Goal: Transaction & Acquisition: Subscribe to service/newsletter

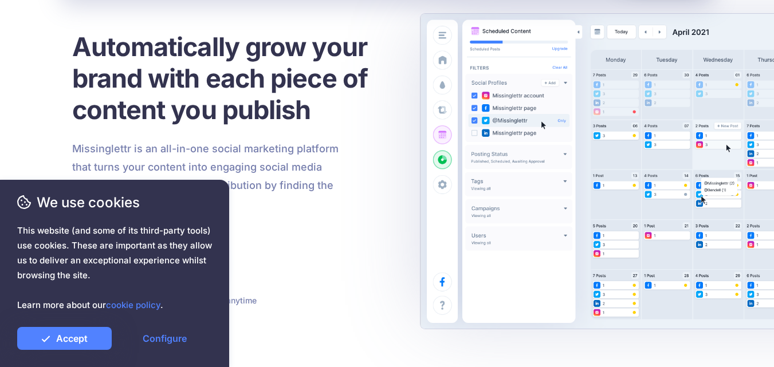
scroll to position [57, 0]
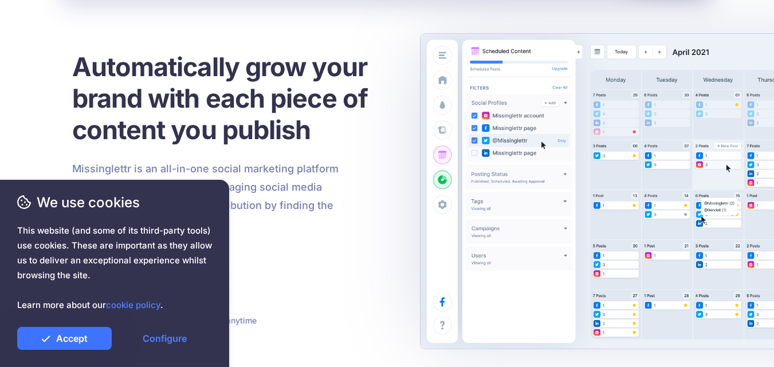
click at [69, 336] on link "Accept" at bounding box center [64, 338] width 95 height 23
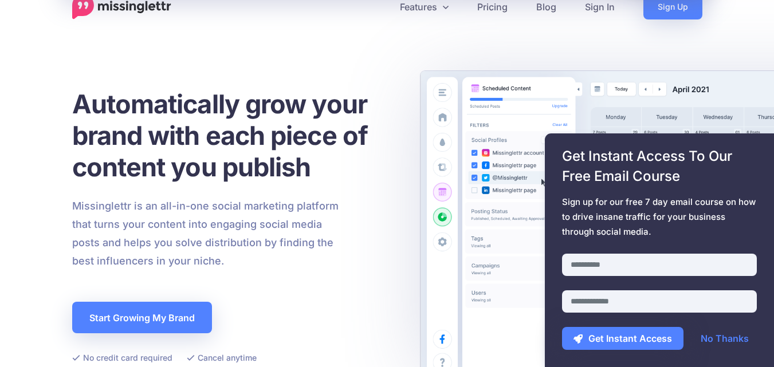
scroll to position [0, 0]
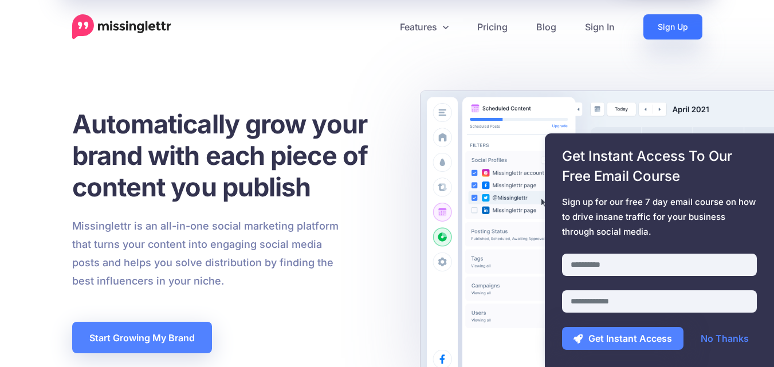
click at [675, 28] on link "Sign Up" at bounding box center [673, 26] width 59 height 25
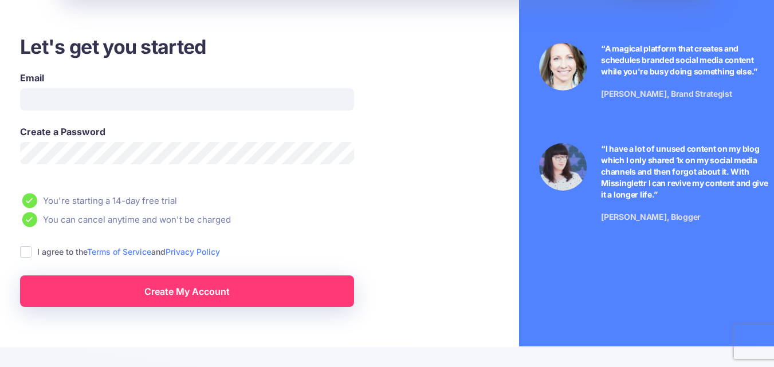
click at [209, 287] on link "Create My Account" at bounding box center [187, 292] width 334 height 32
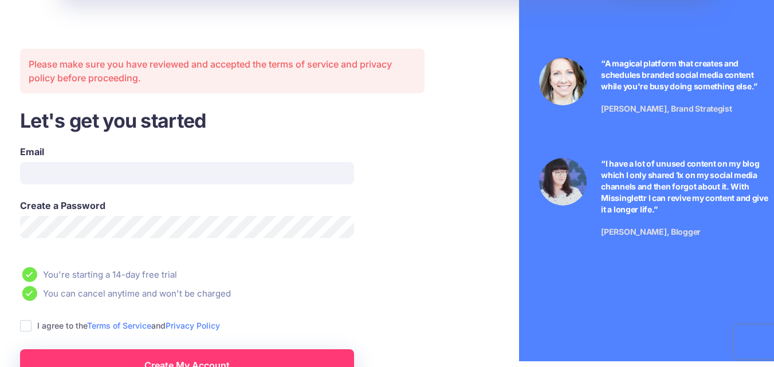
scroll to position [34, 0]
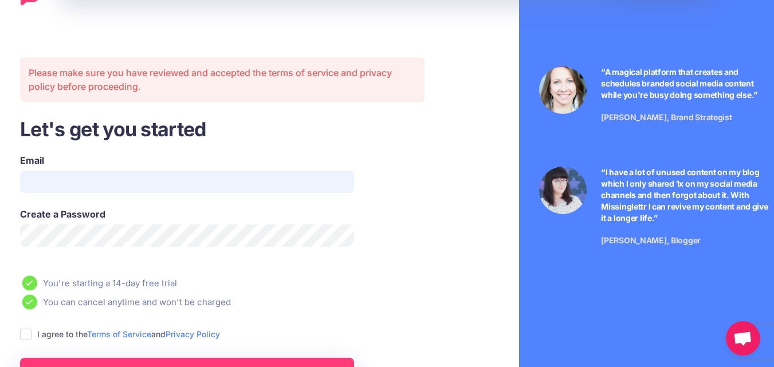
click at [152, 187] on input "Email" at bounding box center [187, 182] width 334 height 22
type input "**********"
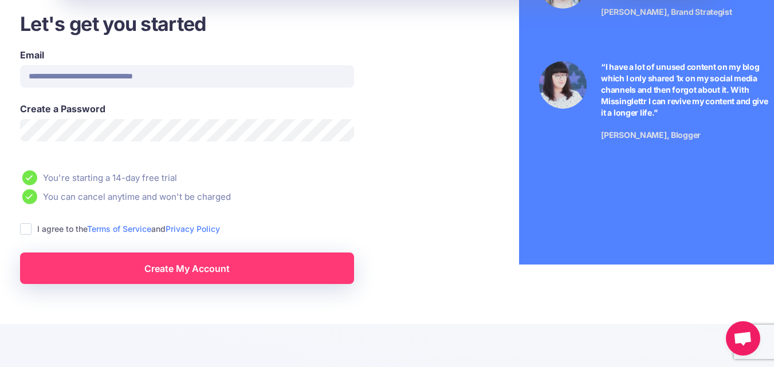
scroll to position [148, 0]
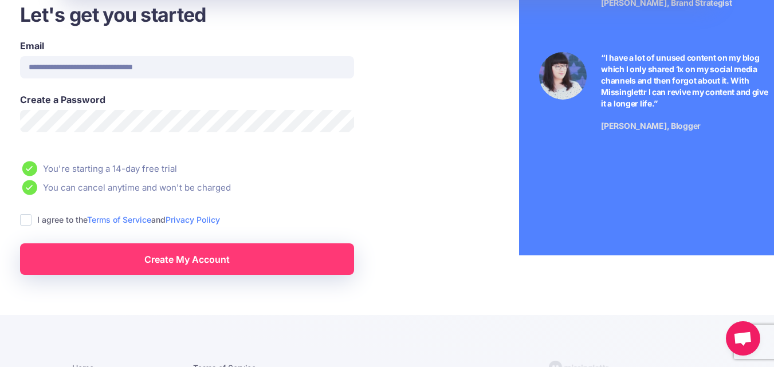
click at [28, 227] on div "Create My Account" at bounding box center [186, 250] width 351 height 49
drag, startPoint x: 22, startPoint y: 216, endPoint x: 113, endPoint y: 262, distance: 102.0
click at [22, 216] on ins at bounding box center [25, 219] width 11 height 11
click at [187, 265] on link "Create My Account" at bounding box center [187, 260] width 334 height 32
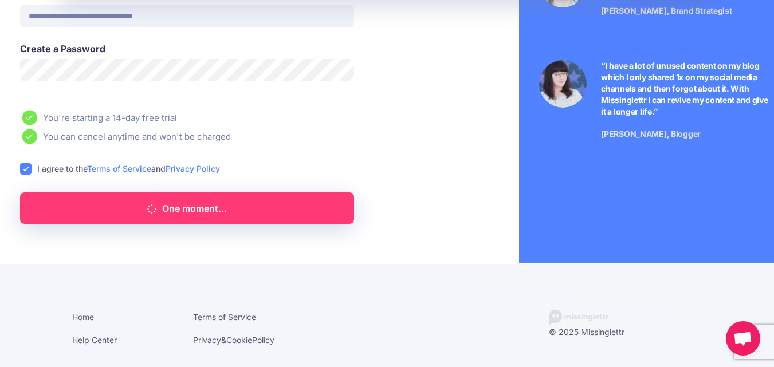
scroll to position [89, 0]
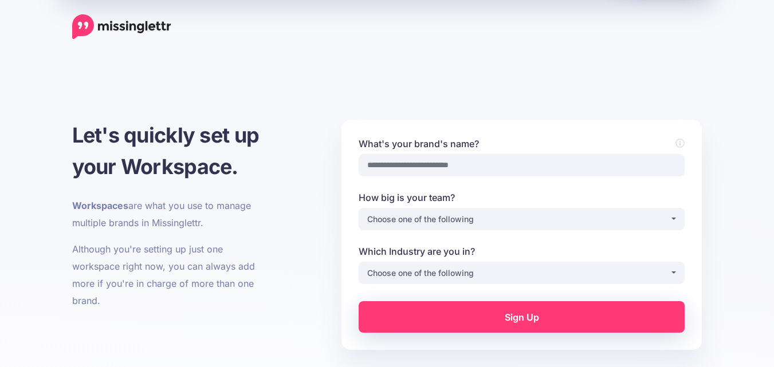
select select
click at [429, 167] on input "What's your brand's name?" at bounding box center [522, 165] width 326 height 22
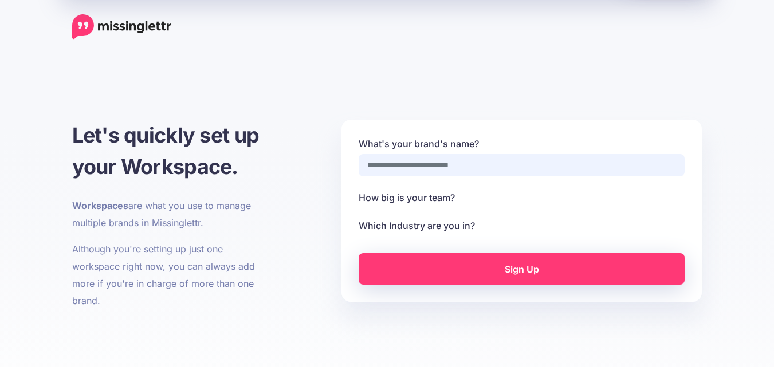
click at [428, 166] on input "What's your brand's name?" at bounding box center [522, 165] width 326 height 22
select select
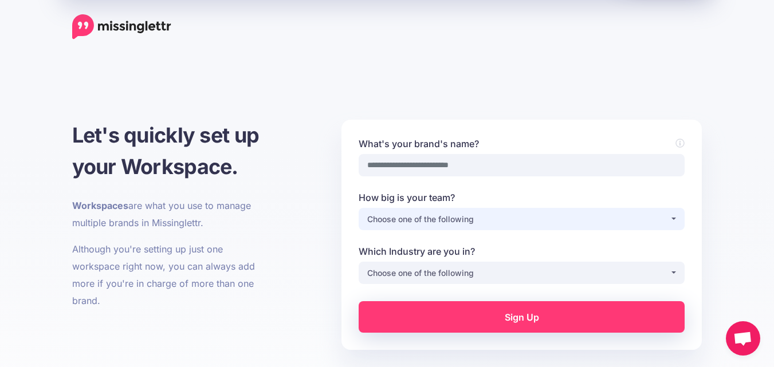
click at [464, 224] on div "Choose one of the following" at bounding box center [518, 220] width 303 height 14
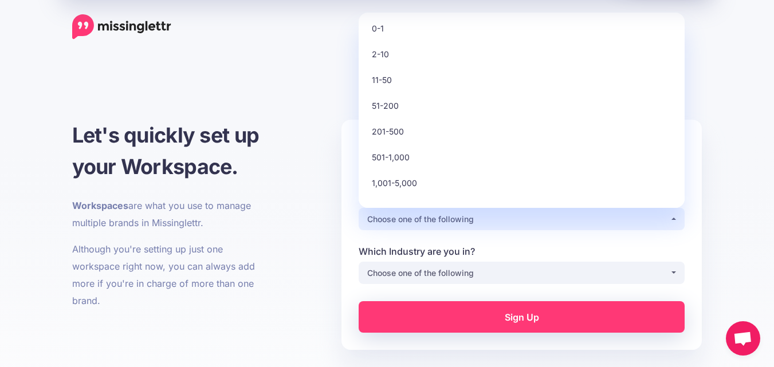
click at [395, 36] on div at bounding box center [387, 26] width 653 height 25
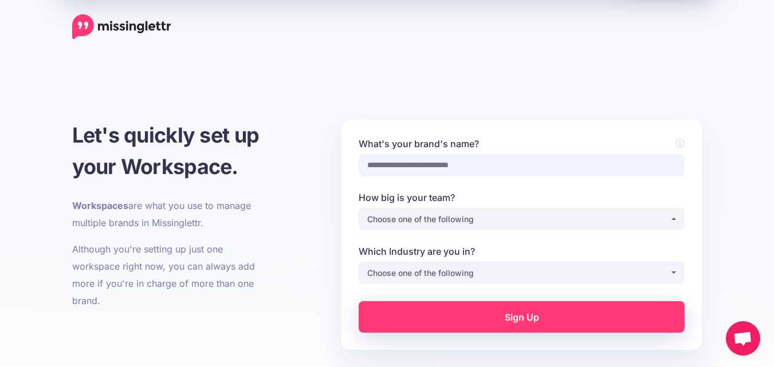
click at [405, 166] on input "What's your brand's name?" at bounding box center [522, 165] width 326 height 22
click at [431, 169] on input "What's your brand's name?" at bounding box center [522, 165] width 326 height 22
click at [470, 171] on input "What's your brand's name?" at bounding box center [522, 165] width 326 height 22
click at [397, 163] on input "What's your brand's name?" at bounding box center [522, 165] width 326 height 22
paste input "**********"
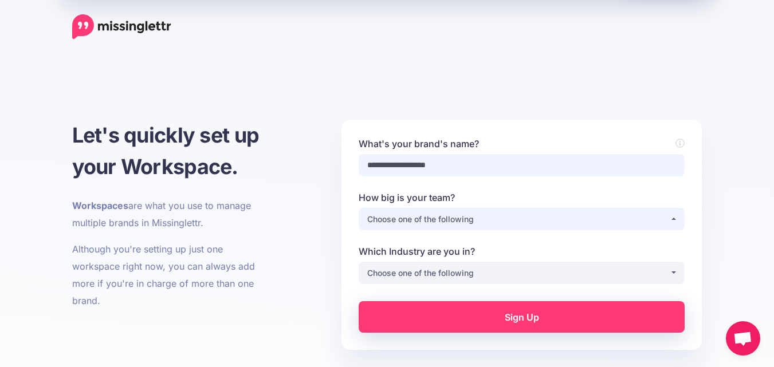
type input "**********"
click at [429, 217] on div "Choose one of the following" at bounding box center [518, 220] width 303 height 14
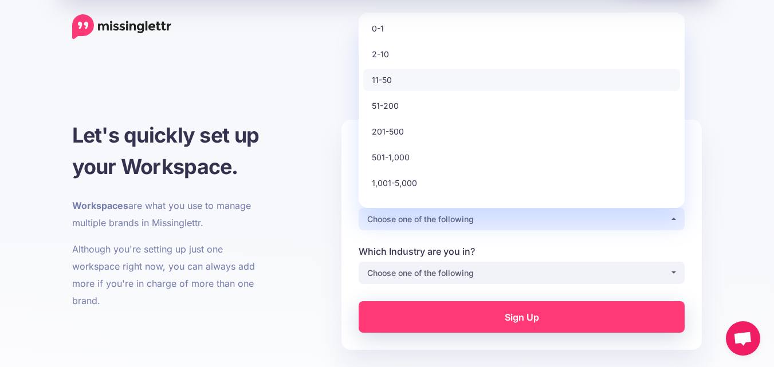
click at [399, 73] on link "11-50" at bounding box center [521, 80] width 317 height 22
select select "*"
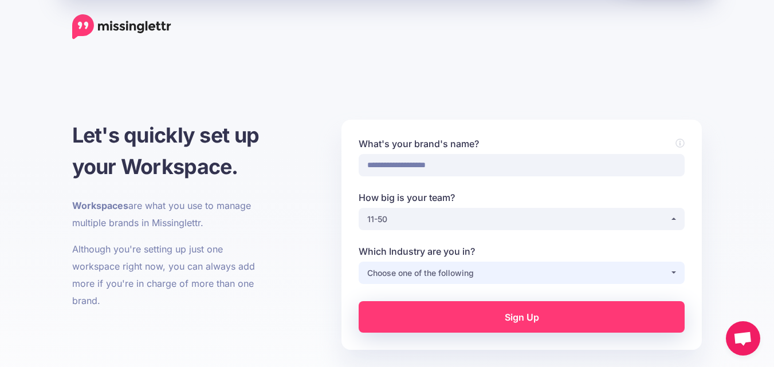
click at [425, 273] on div "Choose one of the following" at bounding box center [518, 274] width 303 height 14
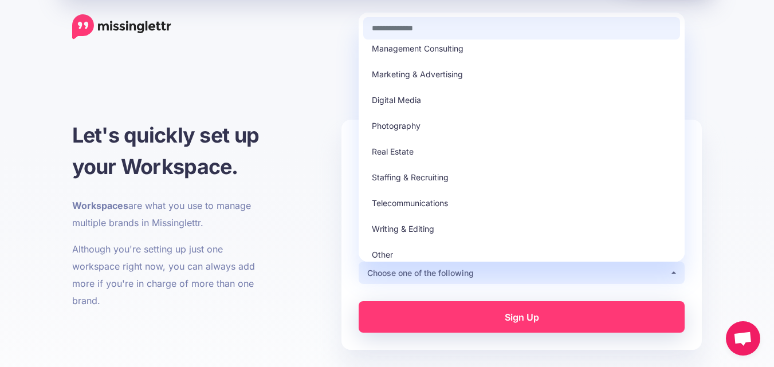
scroll to position [243, 0]
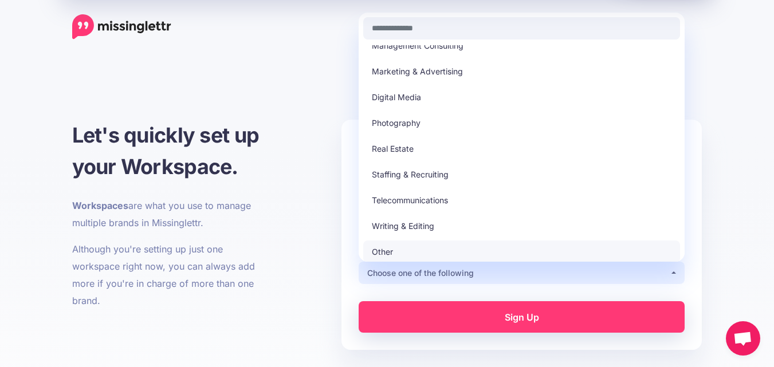
click at [401, 249] on link "Other" at bounding box center [521, 252] width 317 height 22
select select "*****"
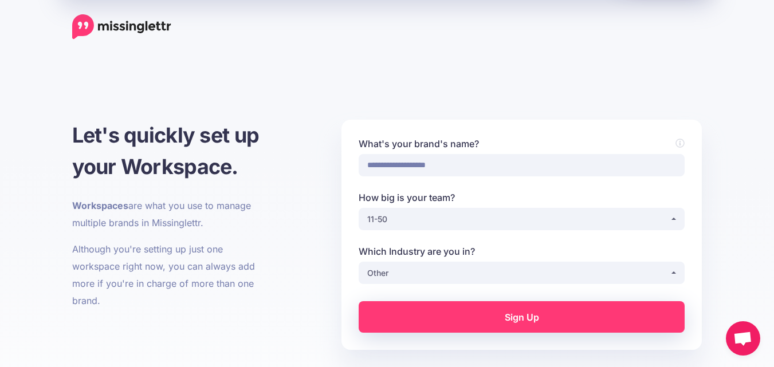
click at [477, 309] on link "Sign Up" at bounding box center [522, 317] width 326 height 32
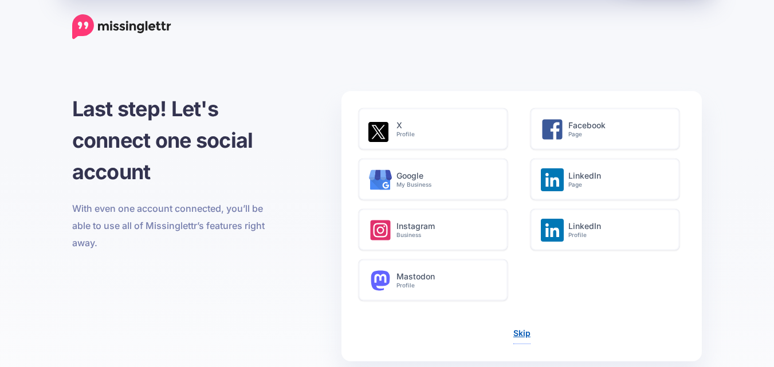
click at [521, 332] on link "Skip" at bounding box center [522, 333] width 17 height 10
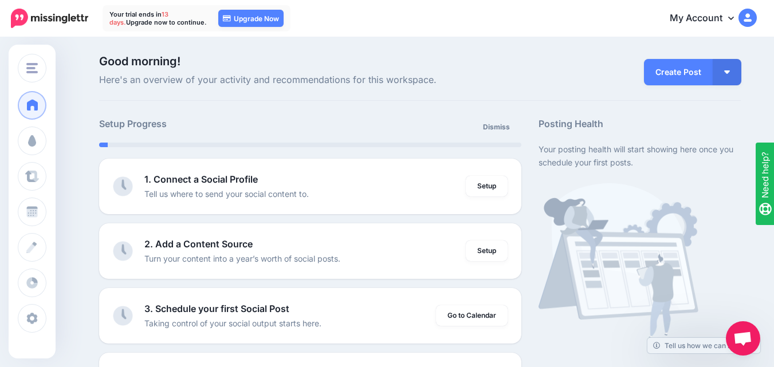
click at [754, 19] on img at bounding box center [748, 18] width 18 height 18
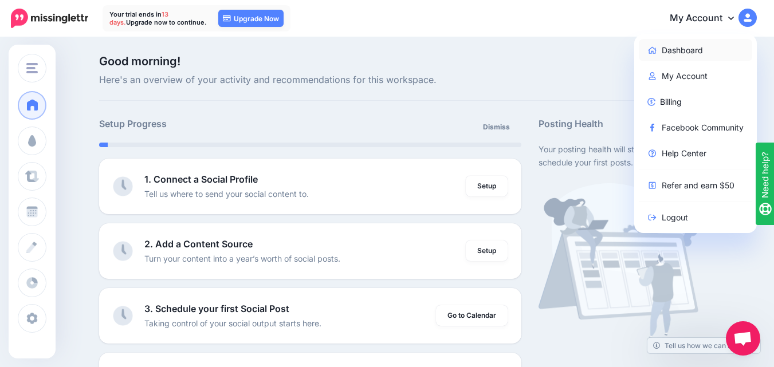
click at [685, 46] on link "Dashboard" at bounding box center [696, 50] width 114 height 22
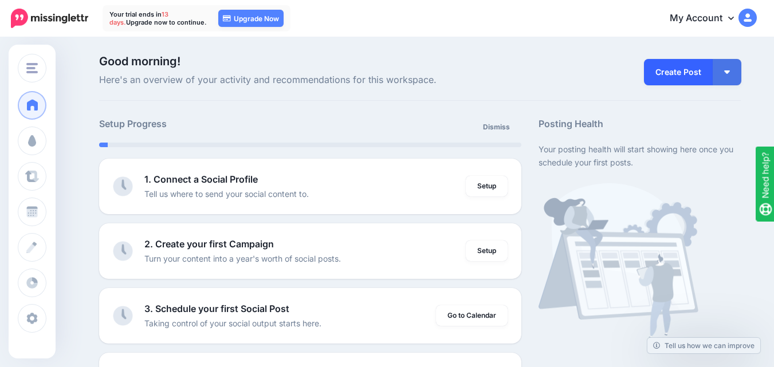
click at [665, 69] on link "Create Post" at bounding box center [678, 72] width 69 height 26
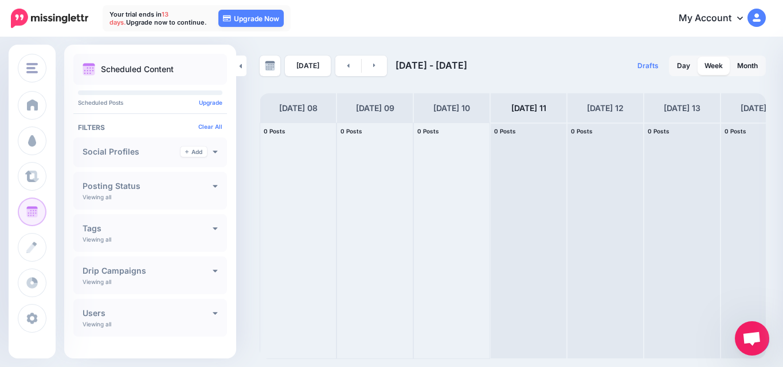
click at [759, 18] on img at bounding box center [756, 18] width 18 height 18
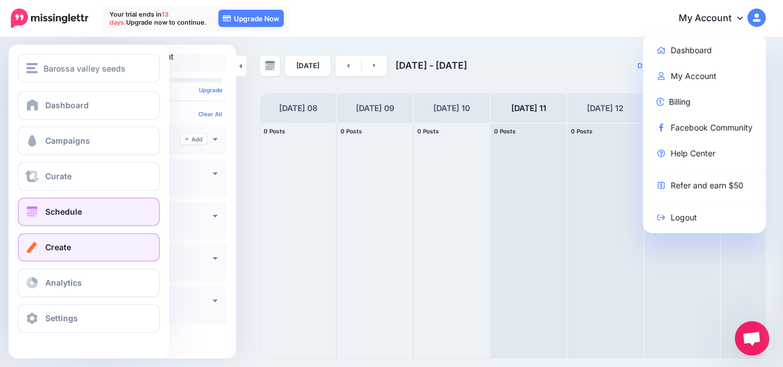
scroll to position [15, 0]
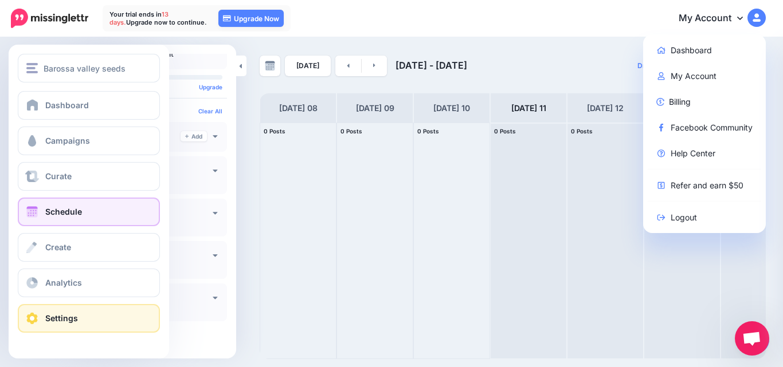
click at [35, 326] on link "Settings" at bounding box center [89, 318] width 142 height 29
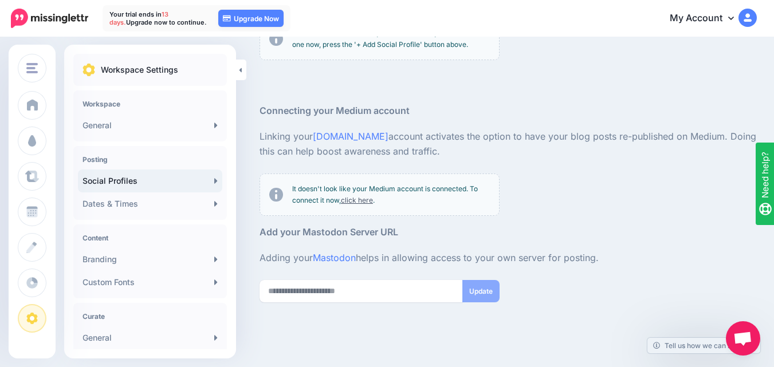
scroll to position [80, 0]
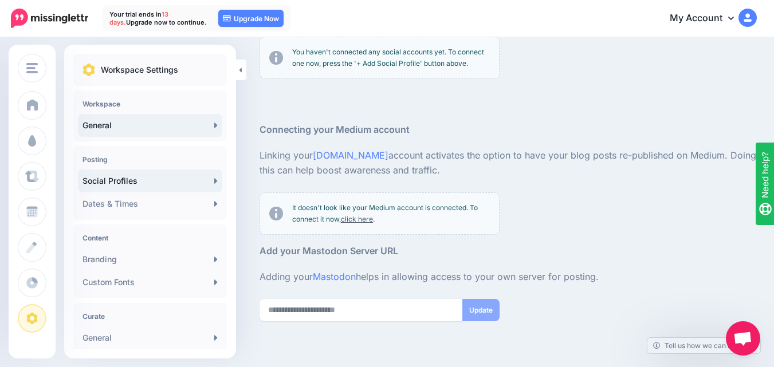
click at [194, 117] on link "General" at bounding box center [150, 125] width 144 height 23
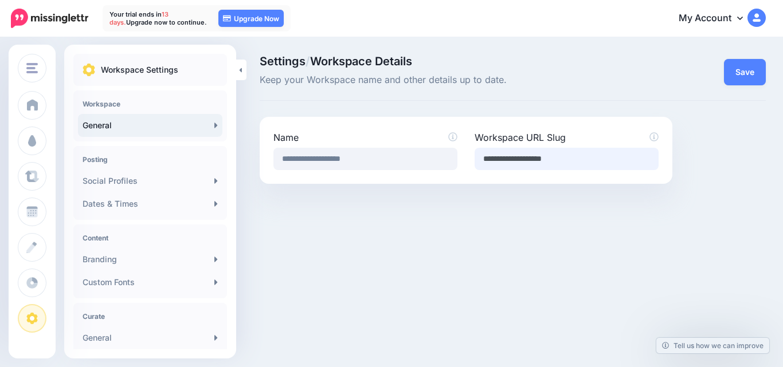
click at [504, 164] on input "**********" at bounding box center [567, 159] width 184 height 22
paste input "**********"
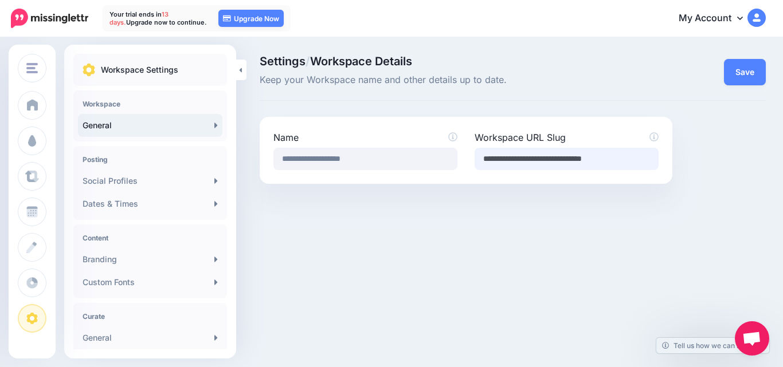
type input "**********"
drag, startPoint x: 496, startPoint y: 198, endPoint x: 491, endPoint y: 199, distance: 6.0
click at [497, 198] on div "Settings / Workspace Details Keep your Workspace name and other details up to d…" at bounding box center [391, 119] width 783 height 163
click at [730, 74] on button "Save" at bounding box center [745, 72] width 42 height 26
click at [178, 189] on link "Social Profiles" at bounding box center [150, 181] width 144 height 23
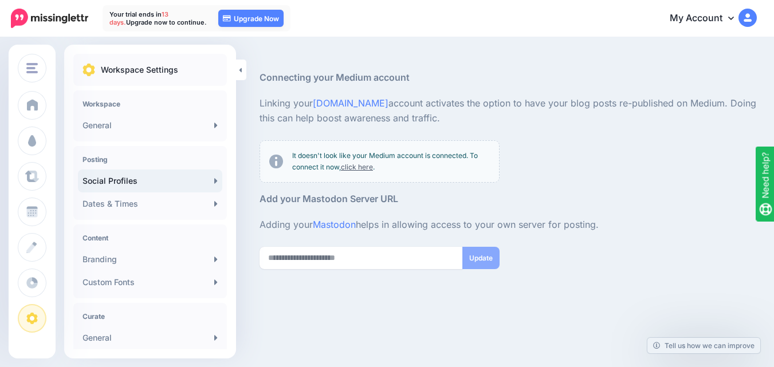
scroll to position [138, 0]
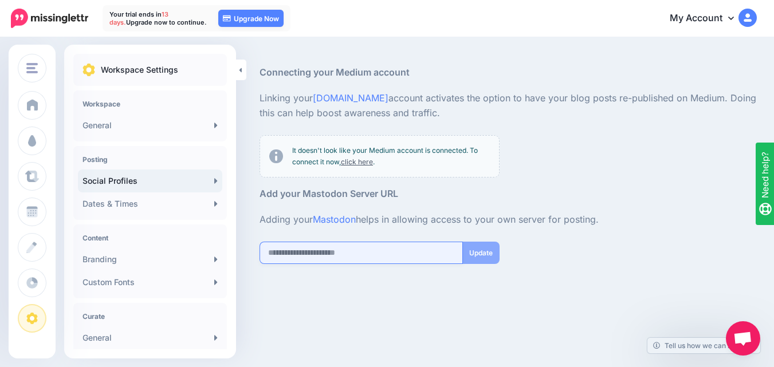
click at [319, 256] on input "url" at bounding box center [361, 253] width 203 height 22
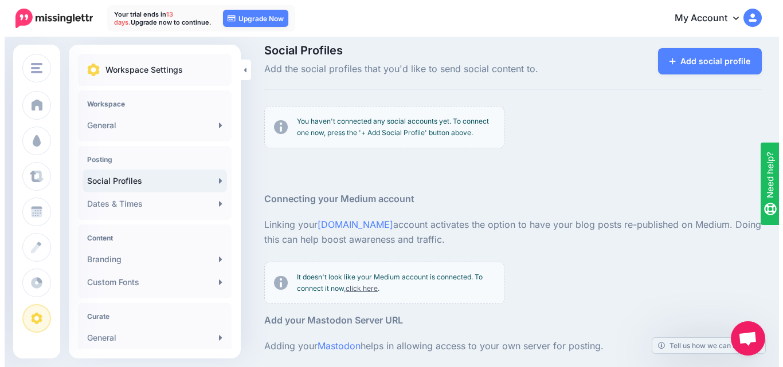
scroll to position [0, 0]
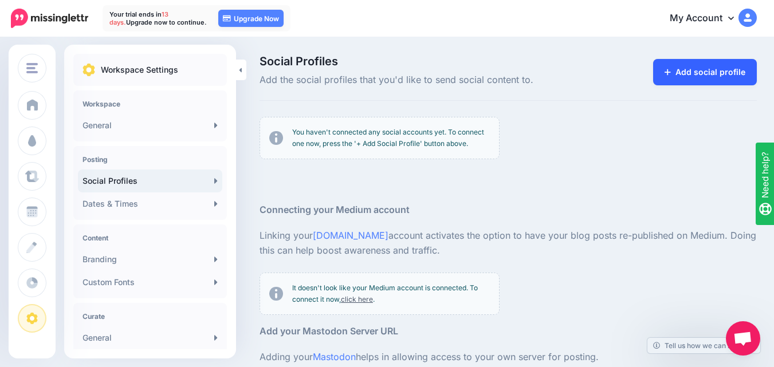
click at [747, 77] on link "Add social profile" at bounding box center [705, 72] width 104 height 26
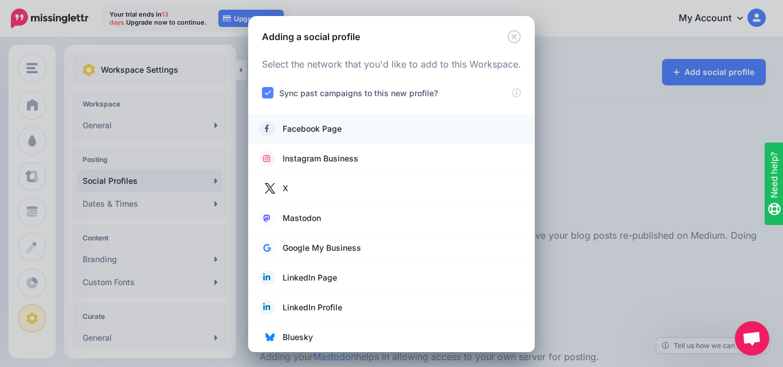
click at [379, 127] on link "Facebook Page" at bounding box center [392, 129] width 264 height 16
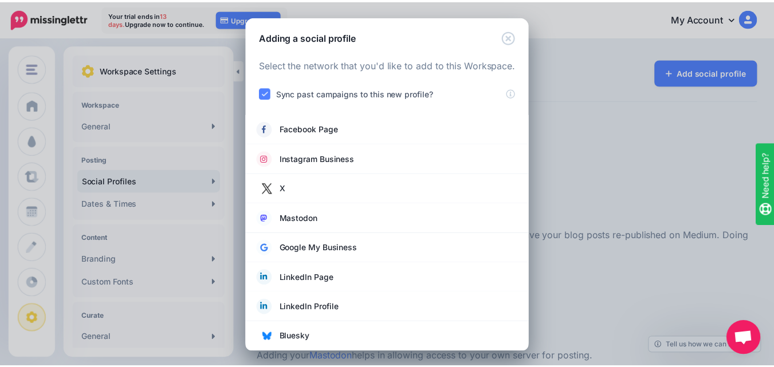
scroll to position [1, 0]
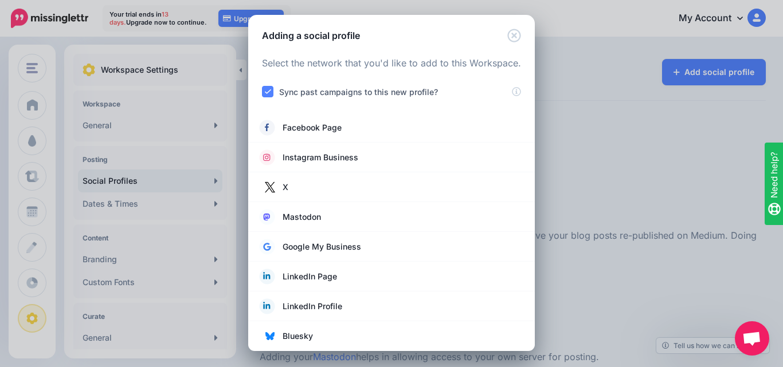
click at [265, 88] on ins at bounding box center [267, 91] width 11 height 11
click at [262, 88] on ins at bounding box center [267, 91] width 11 height 11
click at [262, 92] on ins at bounding box center [267, 91] width 11 height 11
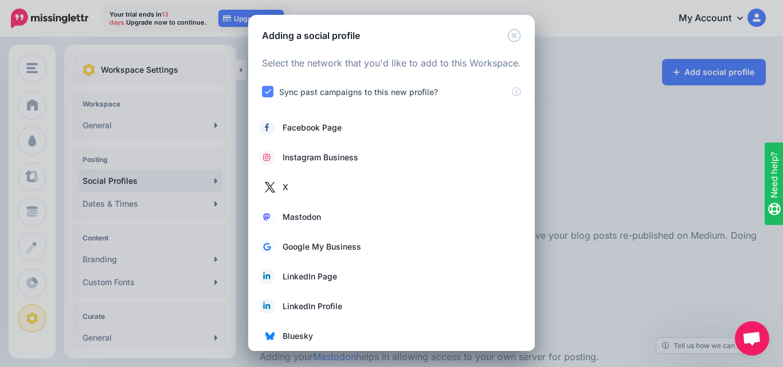
drag, startPoint x: 262, startPoint y: 92, endPoint x: 279, endPoint y: 94, distance: 16.1
click at [262, 95] on ins at bounding box center [267, 91] width 11 height 11
drag, startPoint x: 437, startPoint y: 66, endPoint x: 314, endPoint y: 136, distance: 141.4
click at [433, 67] on p "Select the network that you'd like to add to this Workspace." at bounding box center [391, 63] width 259 height 15
click at [310, 124] on span "Facebook Page" at bounding box center [312, 128] width 59 height 14
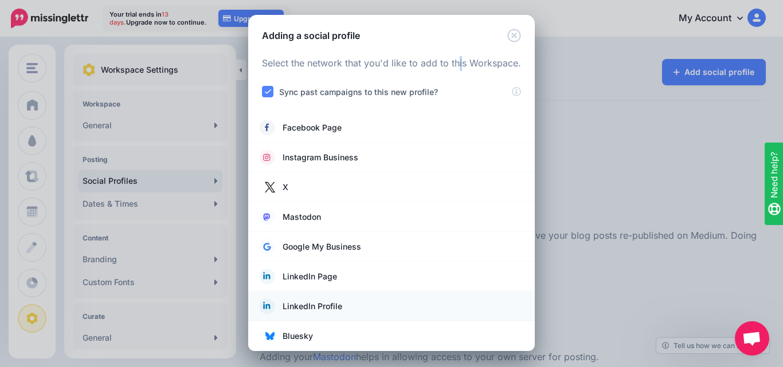
click at [324, 309] on span "LinkedIn Profile" at bounding box center [313, 307] width 60 height 14
click at [308, 276] on span "LinkedIn Page" at bounding box center [310, 277] width 54 height 14
click at [510, 37] on icon "Close" at bounding box center [514, 36] width 14 height 14
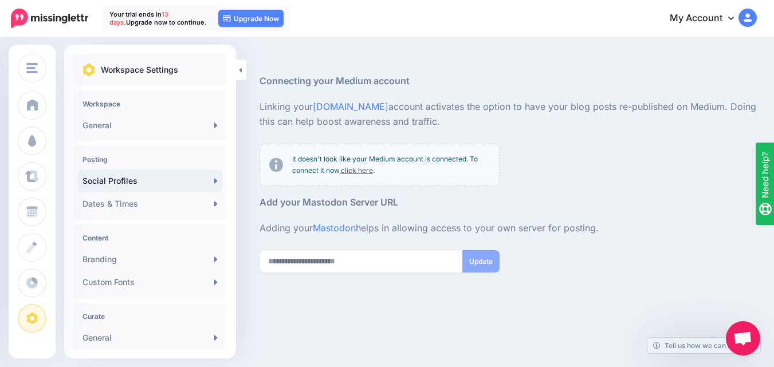
scroll to position [138, 0]
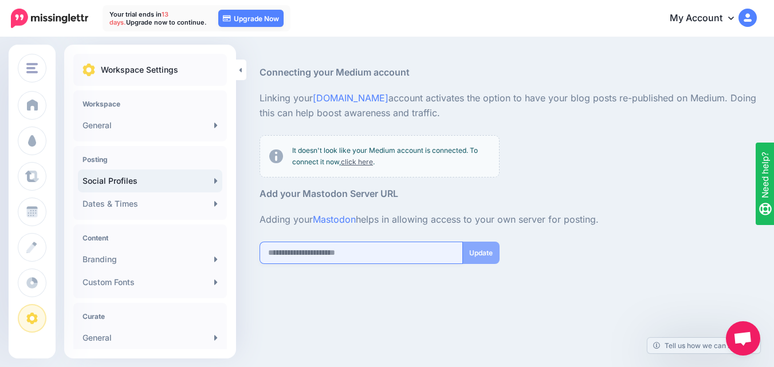
click at [344, 256] on input "url" at bounding box center [361, 253] width 203 height 22
click at [344, 258] on input "url" at bounding box center [361, 253] width 203 height 22
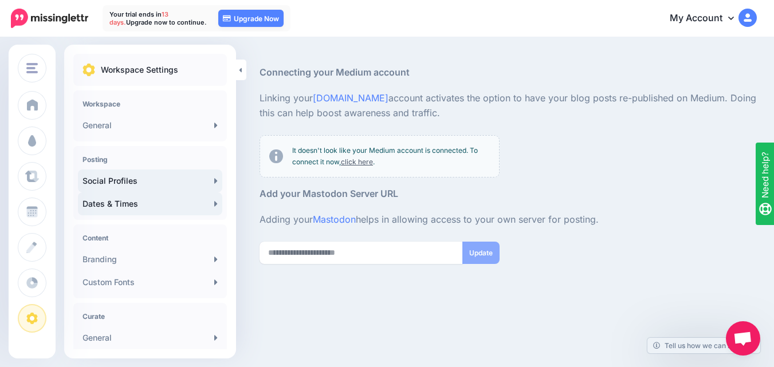
click at [138, 202] on link "Dates & Times" at bounding box center [150, 204] width 144 height 23
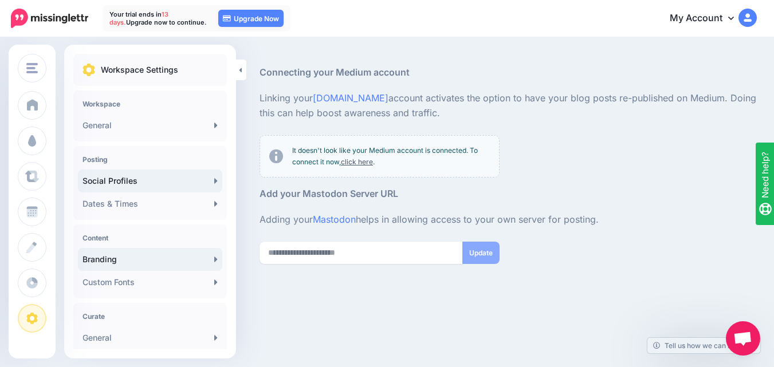
click at [167, 258] on link "Branding" at bounding box center [150, 259] width 144 height 23
click at [170, 253] on link "Branding" at bounding box center [150, 259] width 144 height 23
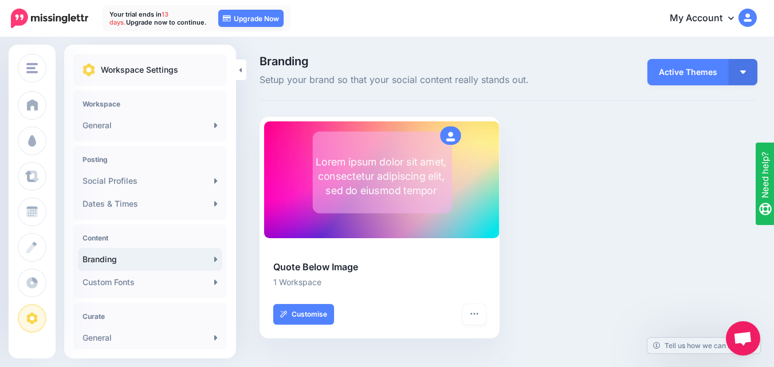
click at [661, 77] on span "Active Themes" at bounding box center [688, 72] width 81 height 26
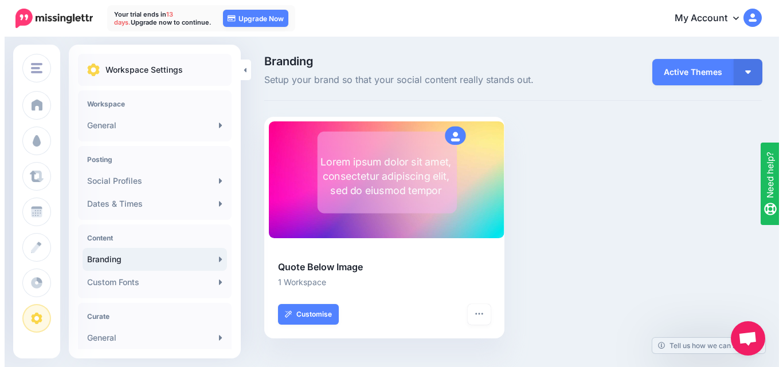
scroll to position [3, 0]
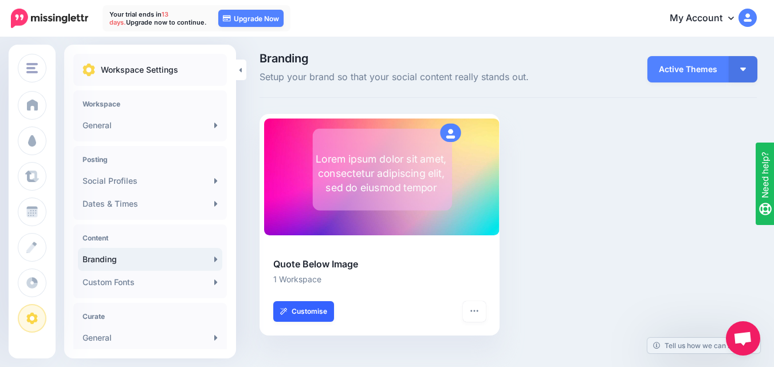
click at [321, 312] on link "Customise" at bounding box center [303, 311] width 61 height 21
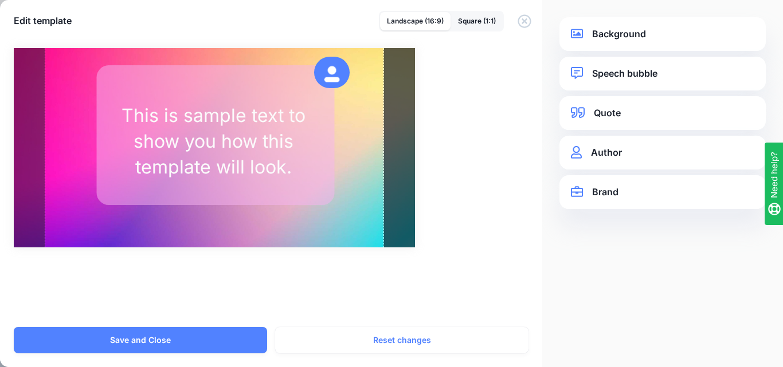
click at [585, 33] on link "Background" at bounding box center [662, 33] width 183 height 15
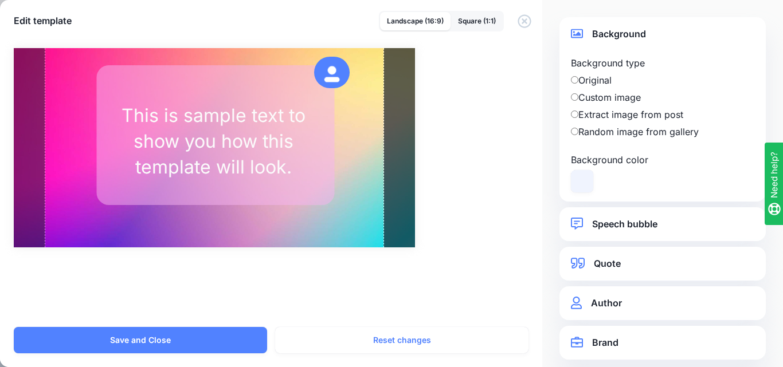
click at [603, 99] on label "Custom image" at bounding box center [662, 98] width 183 height 14
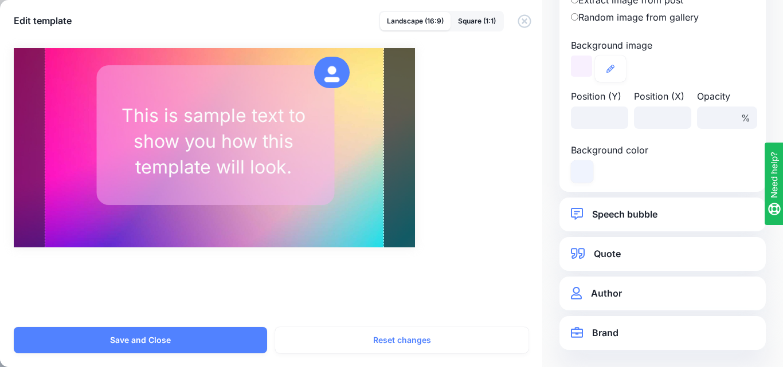
click at [621, 290] on link "Author" at bounding box center [662, 293] width 183 height 15
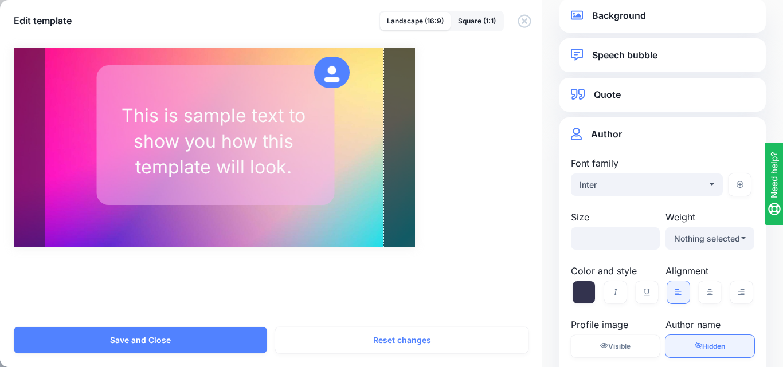
scroll to position [0, 0]
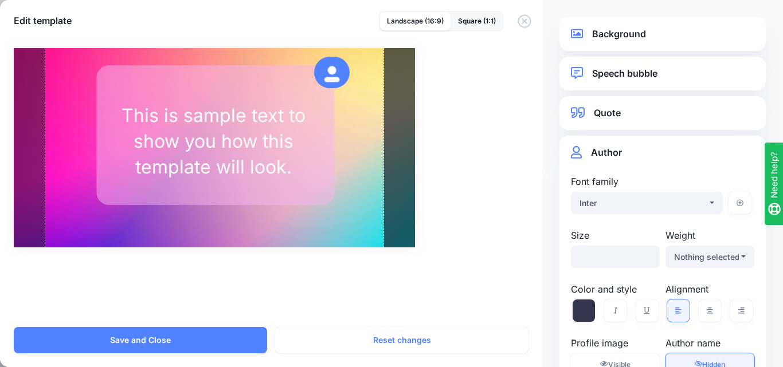
click at [612, 54] on div at bounding box center [662, 54] width 206 height 6
click at [612, 42] on div "Background Background type Original Custom image Background image / ** ***" at bounding box center [662, 34] width 206 height 34
click at [608, 33] on link "Background" at bounding box center [662, 33] width 183 height 15
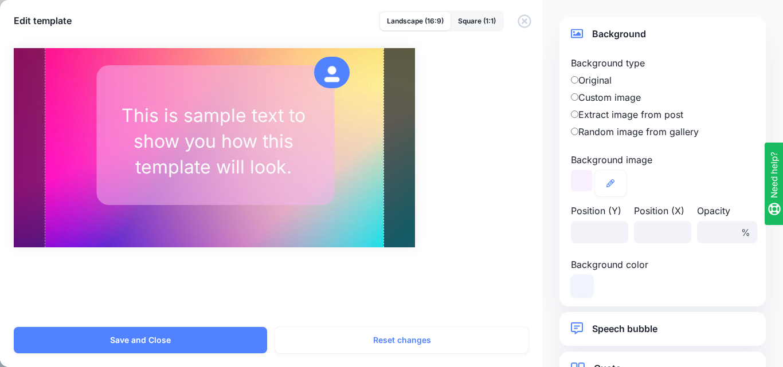
click at [612, 100] on label "Custom image" at bounding box center [662, 98] width 183 height 14
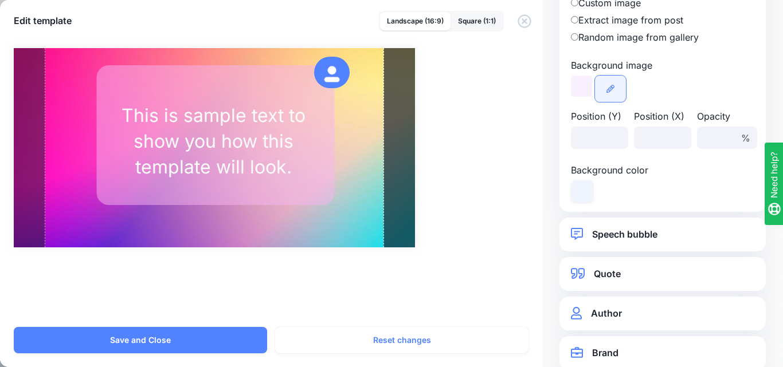
scroll to position [115, 0]
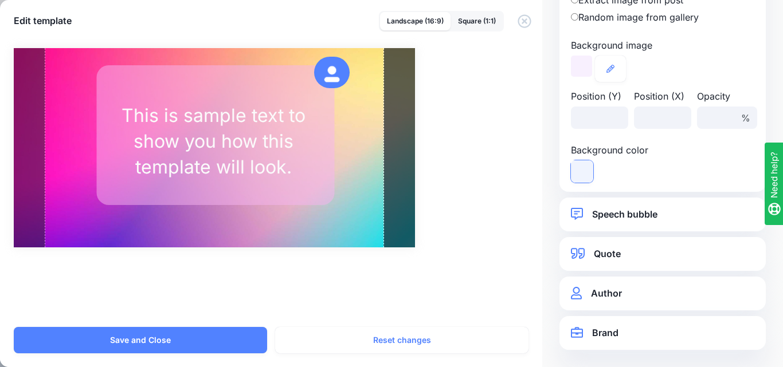
click at [583, 176] on icon at bounding box center [582, 171] width 22 height 22
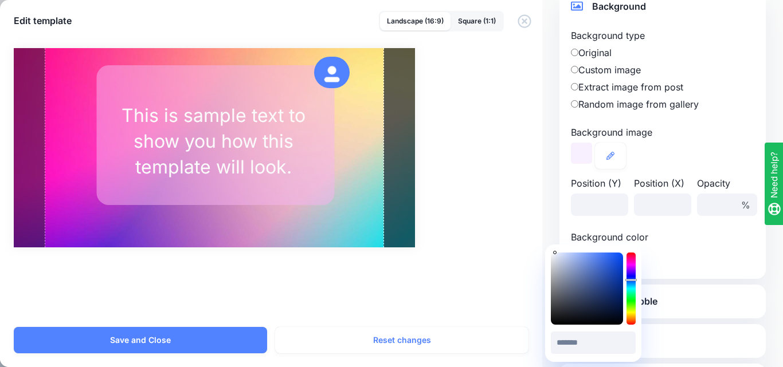
scroll to position [0, 0]
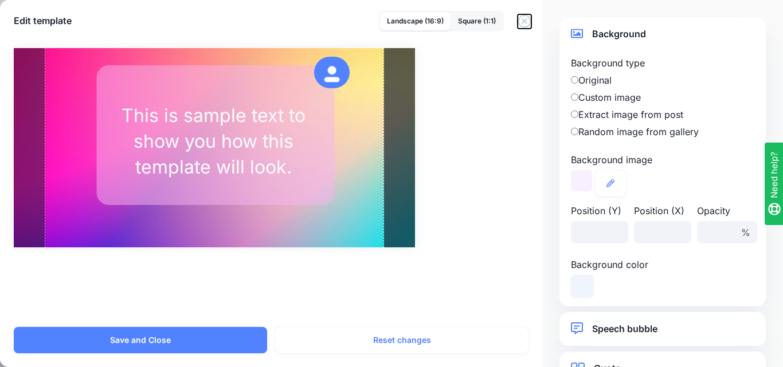
click at [526, 22] on icon "button" at bounding box center [525, 21] width 14 height 14
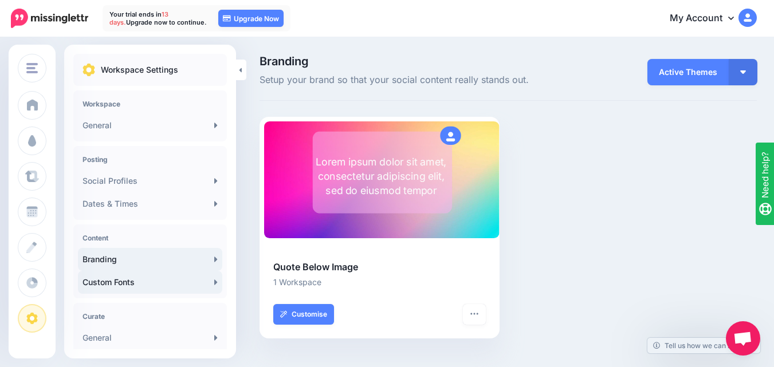
click at [166, 279] on link "Custom Fonts" at bounding box center [150, 282] width 144 height 23
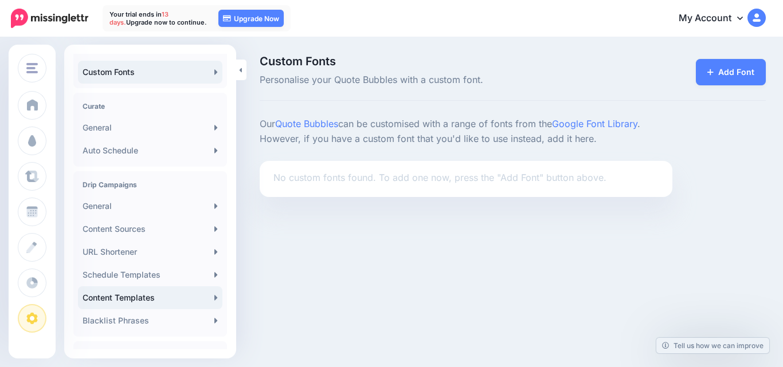
scroll to position [262, 0]
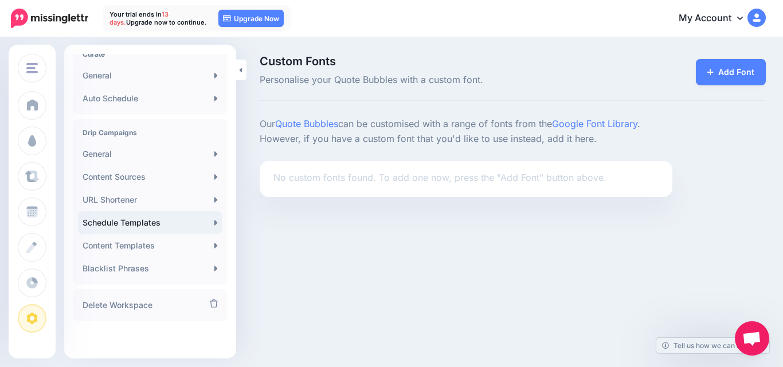
click at [155, 225] on link "Schedule Templates" at bounding box center [150, 222] width 144 height 23
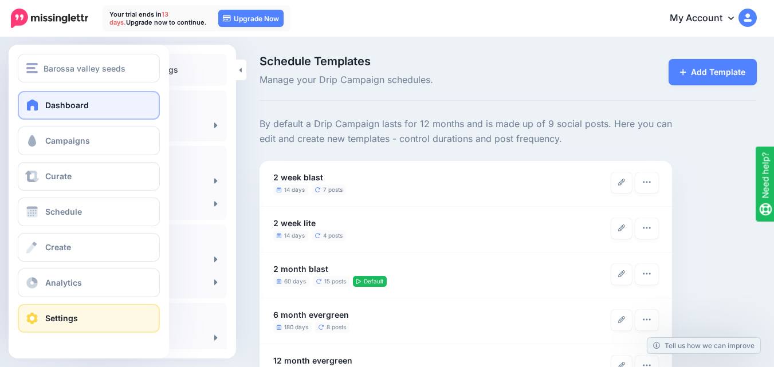
click at [48, 106] on span "Dashboard" at bounding box center [67, 105] width 44 height 10
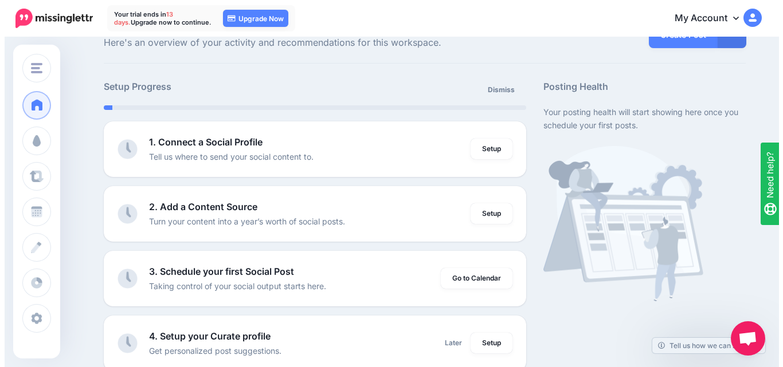
scroll to position [57, 0]
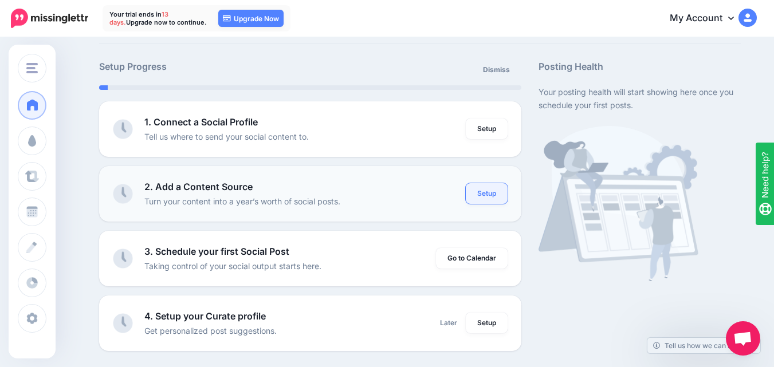
click at [494, 195] on link "Setup" at bounding box center [487, 193] width 42 height 21
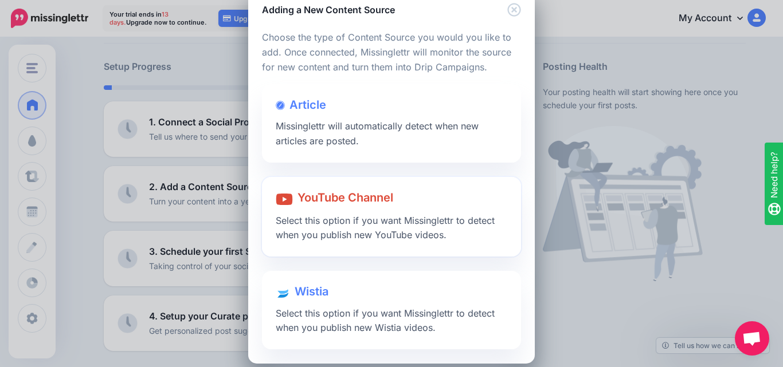
scroll to position [40, 0]
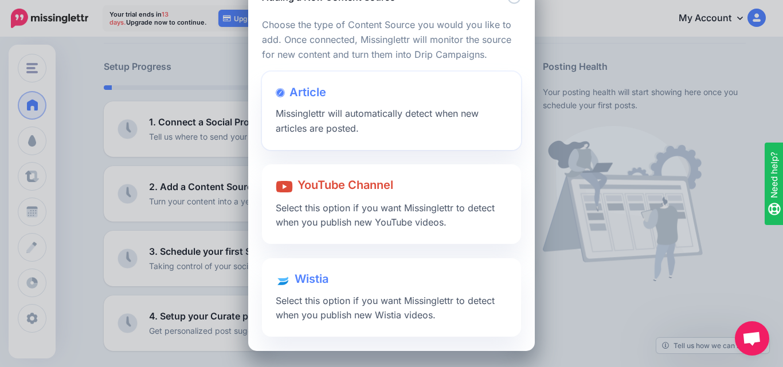
click at [386, 120] on div "Article Missinglettr will automatically detect when new articles are posted." at bounding box center [391, 111] width 259 height 79
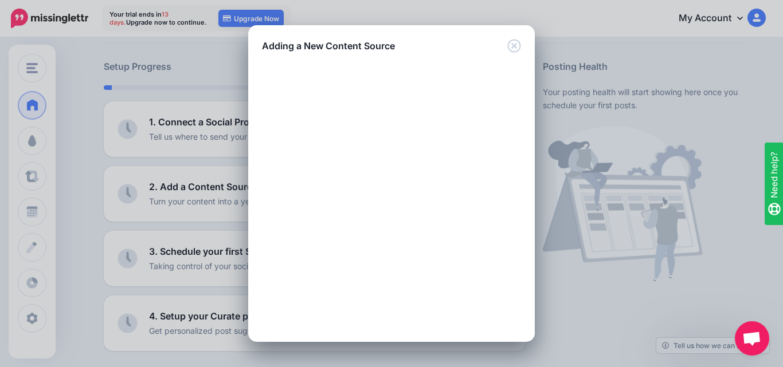
scroll to position [0, 0]
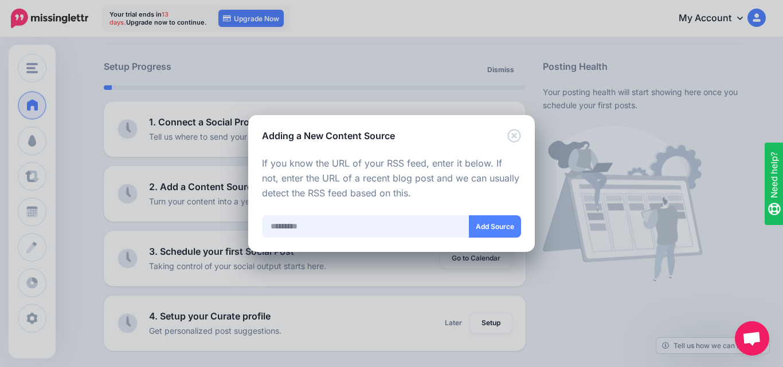
click at [294, 237] on input "text" at bounding box center [365, 226] width 207 height 22
paste input "**********"
type input "**********"
click at [500, 224] on button "Add Source" at bounding box center [495, 226] width 52 height 22
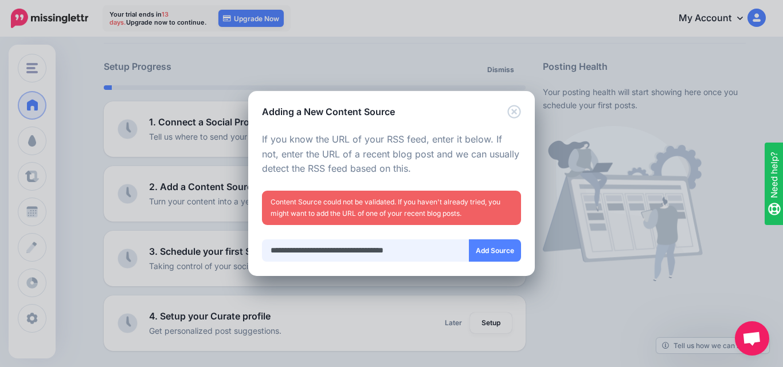
click at [379, 257] on input "**********" at bounding box center [365, 251] width 207 height 22
paste input "**********"
click at [495, 261] on button "Add Source" at bounding box center [495, 251] width 52 height 22
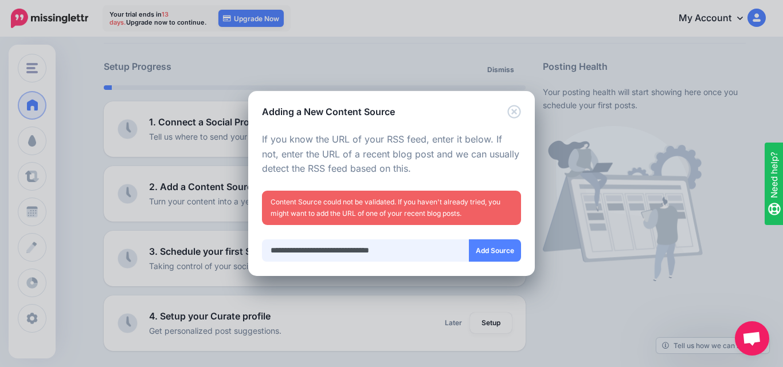
click at [421, 254] on input "**********" at bounding box center [365, 251] width 207 height 22
click at [388, 245] on input "**********" at bounding box center [365, 251] width 207 height 22
paste input "**********"
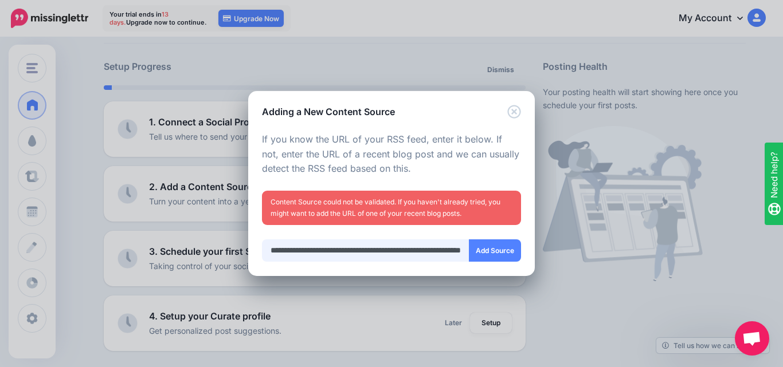
scroll to position [0, 77]
type input "**********"
click at [509, 254] on button "Add Source" at bounding box center [494, 251] width 52 height 22
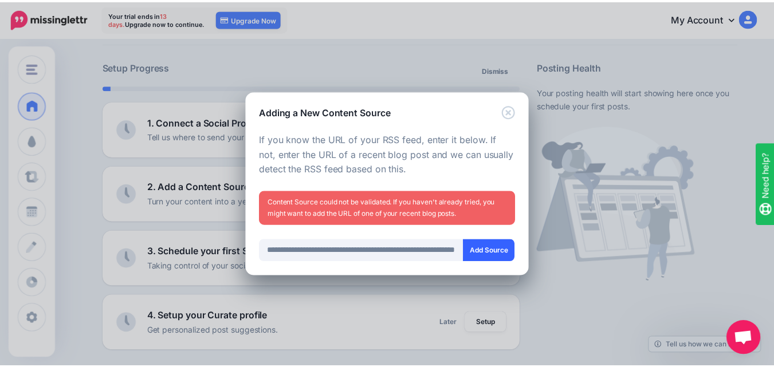
scroll to position [0, 0]
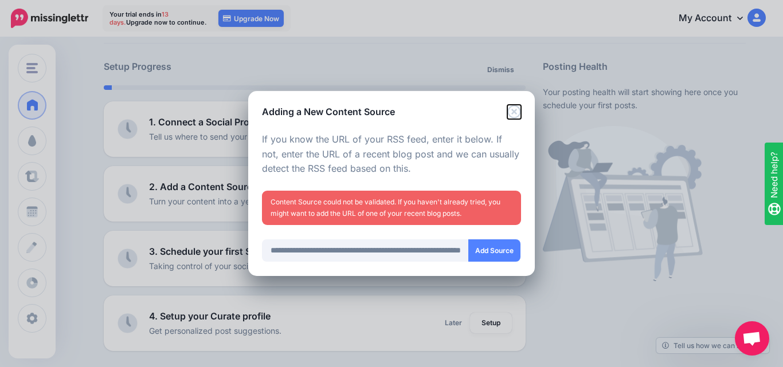
click at [514, 108] on icon "Close" at bounding box center [514, 112] width 14 height 14
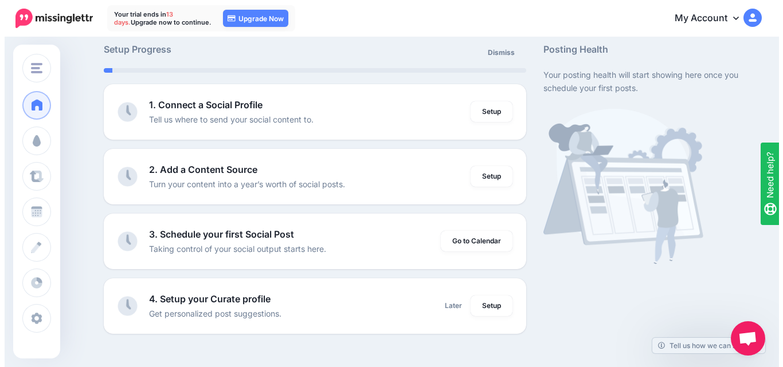
scroll to position [57, 0]
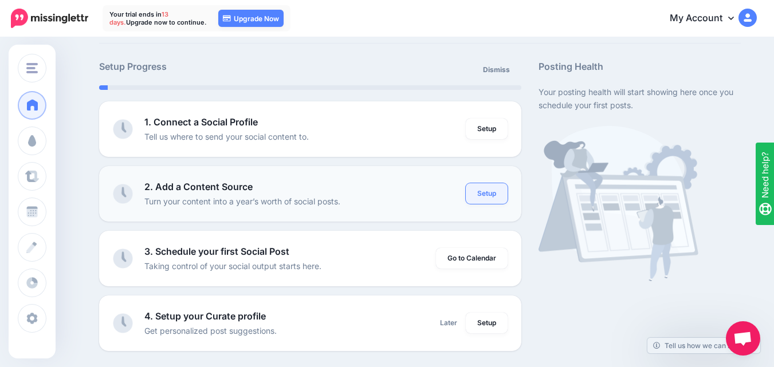
click at [498, 198] on link "Setup" at bounding box center [487, 193] width 42 height 21
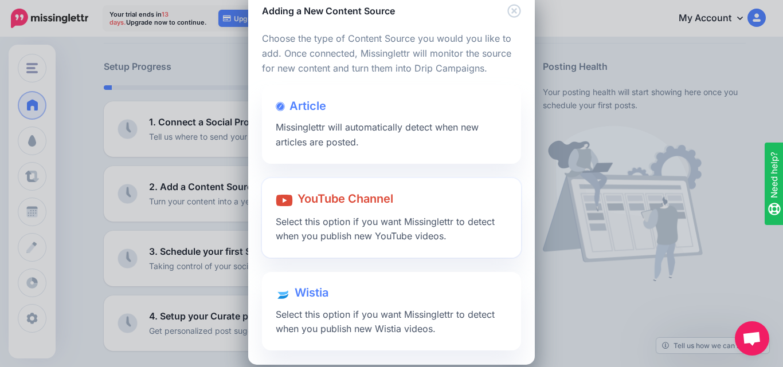
scroll to position [40, 0]
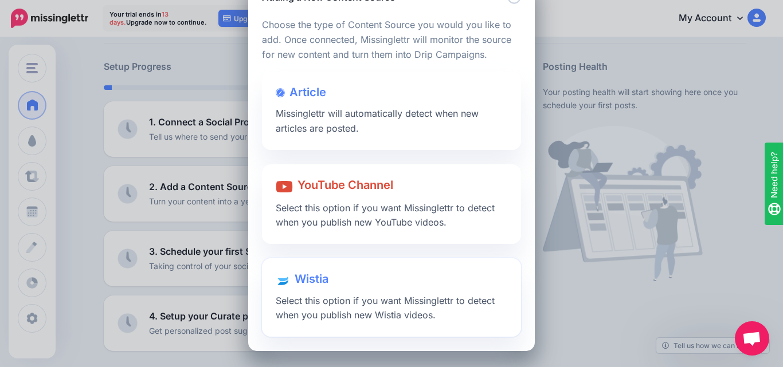
click at [319, 280] on span "Wistia" at bounding box center [312, 279] width 34 height 14
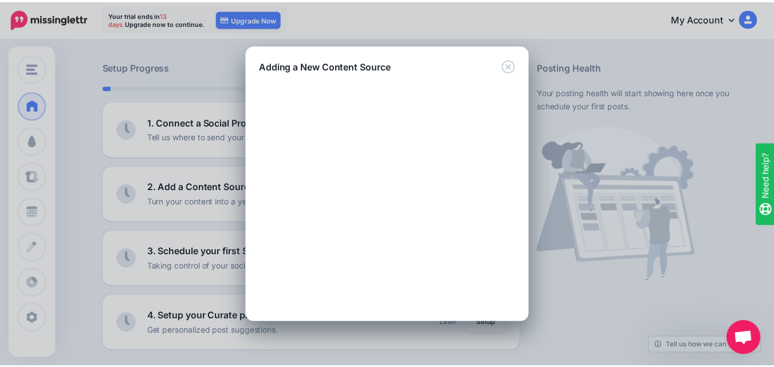
scroll to position [0, 0]
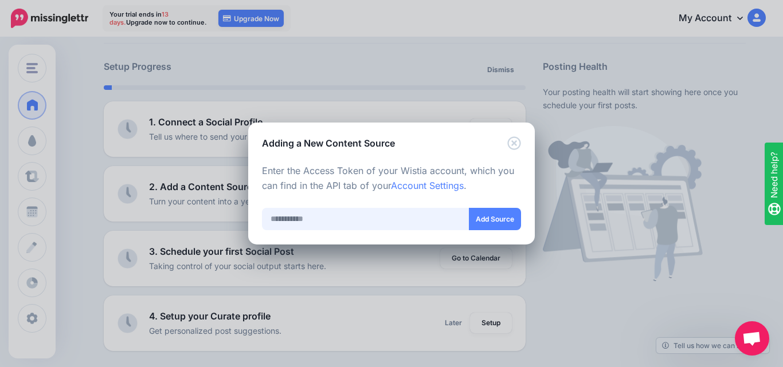
click at [334, 218] on input "text" at bounding box center [365, 219] width 207 height 22
click at [510, 143] on icon "Close" at bounding box center [514, 143] width 14 height 14
